Goal: Task Accomplishment & Management: Manage account settings

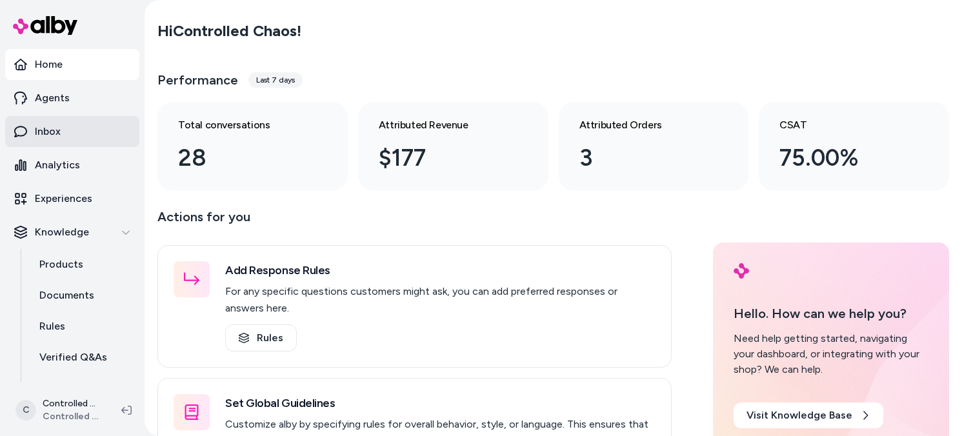
click at [61, 136] on link "Inbox" at bounding box center [72, 131] width 134 height 31
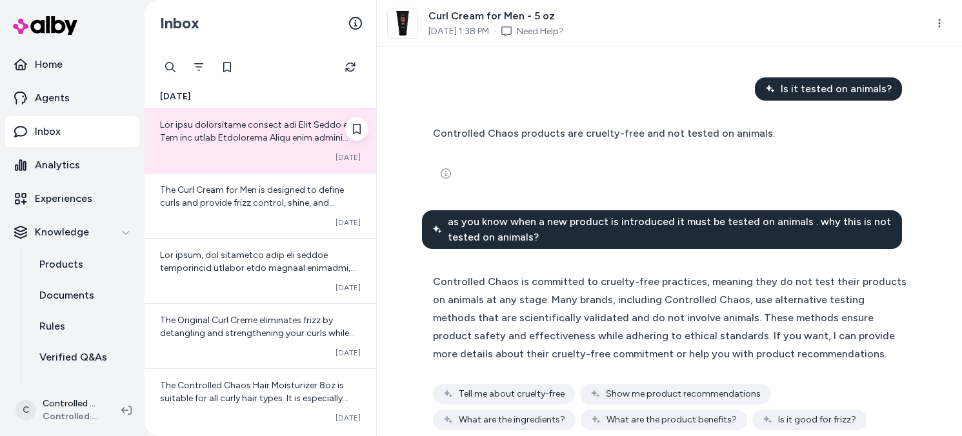
click at [252, 150] on div "Converted [DATE]" at bounding box center [261, 140] width 232 height 65
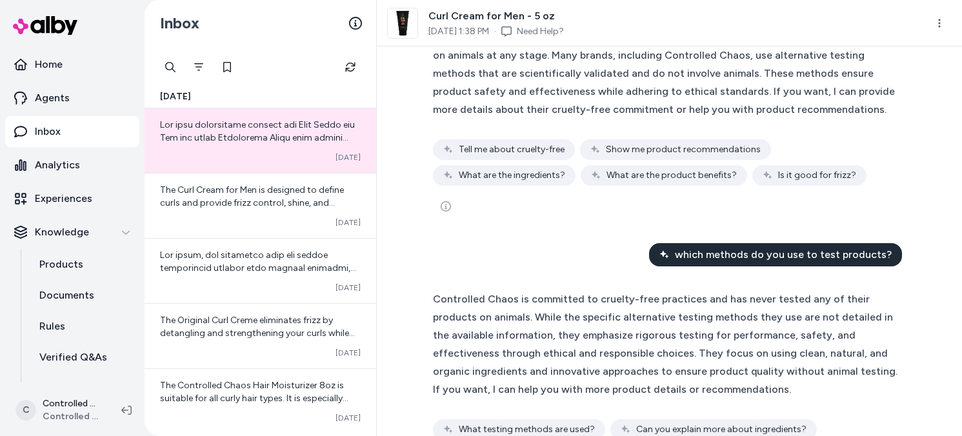
scroll to position [368, 0]
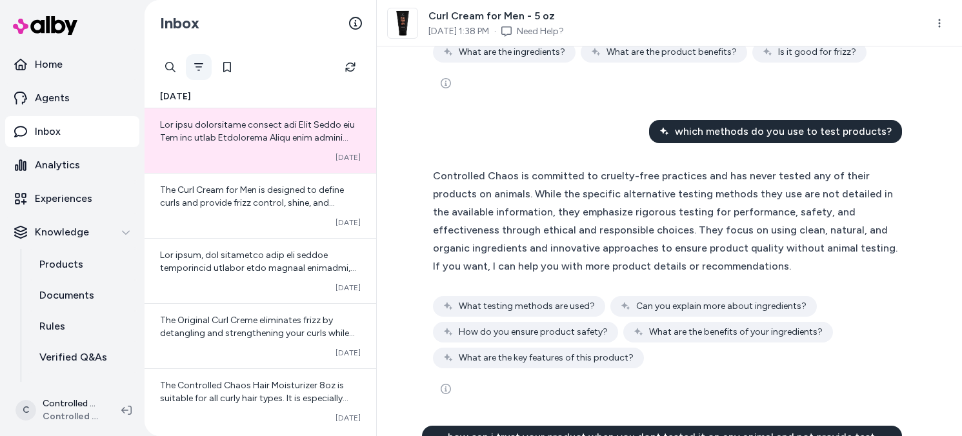
click at [205, 69] on button "Filter" at bounding box center [199, 67] width 26 height 26
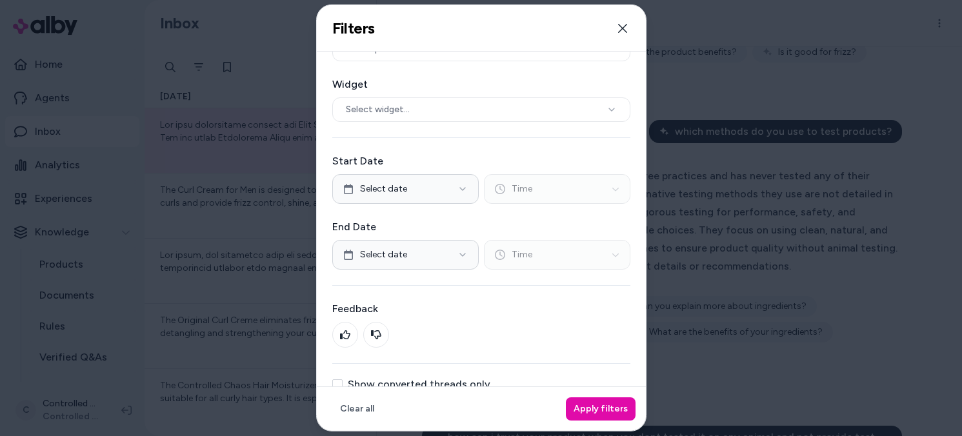
scroll to position [90, 0]
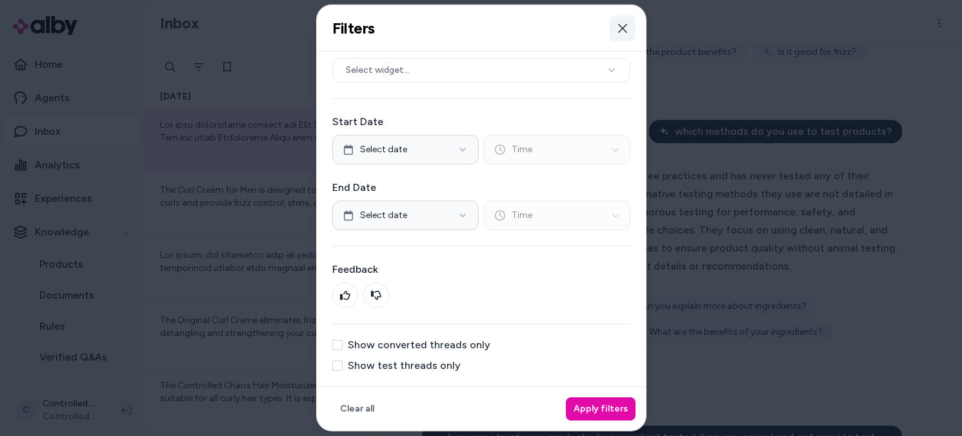
click at [615, 34] on button "Close" at bounding box center [623, 28] width 26 height 26
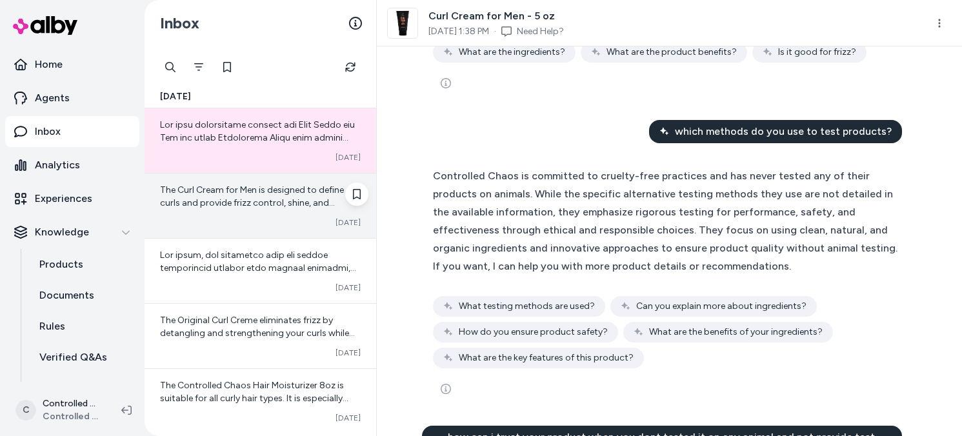
scroll to position [368, 0]
click at [228, 210] on div "The Curl Cream for Men is designed to define curls and provide frizz control, s…" at bounding box center [261, 206] width 232 height 65
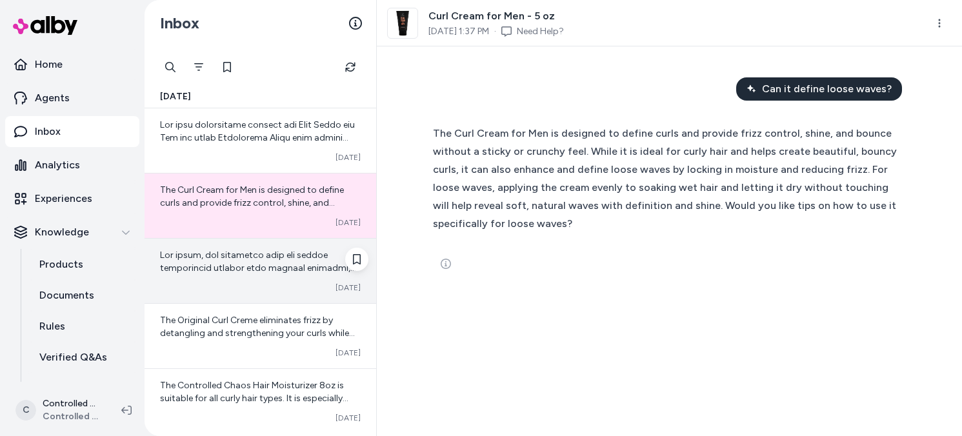
click at [214, 267] on span at bounding box center [260, 410] width 200 height 321
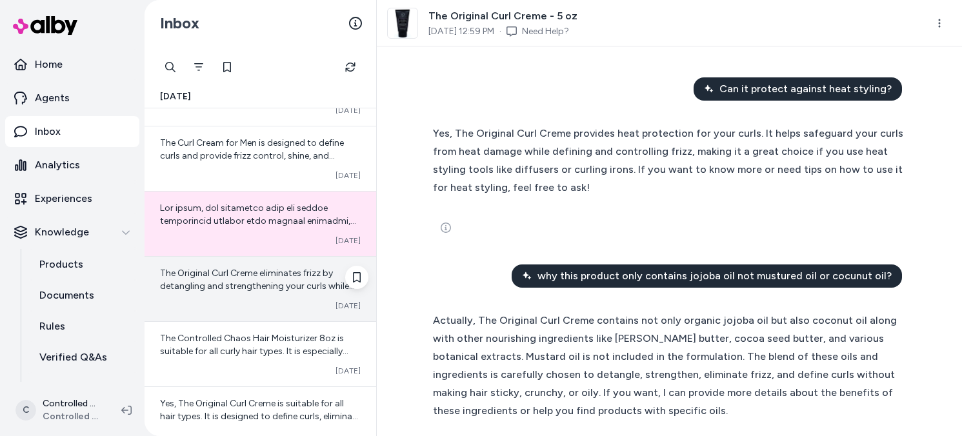
scroll to position [147, 0]
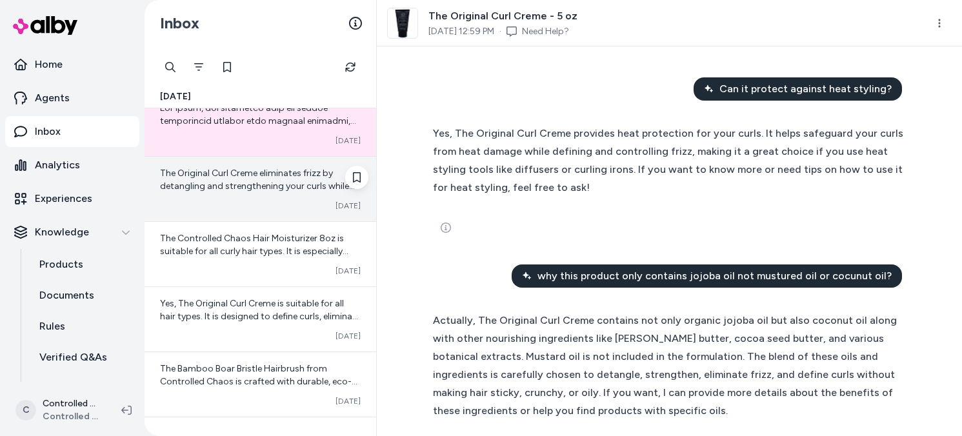
click at [272, 203] on div "Converted [DATE]" at bounding box center [260, 206] width 201 height 10
